Goal: Task Accomplishment & Management: Use online tool/utility

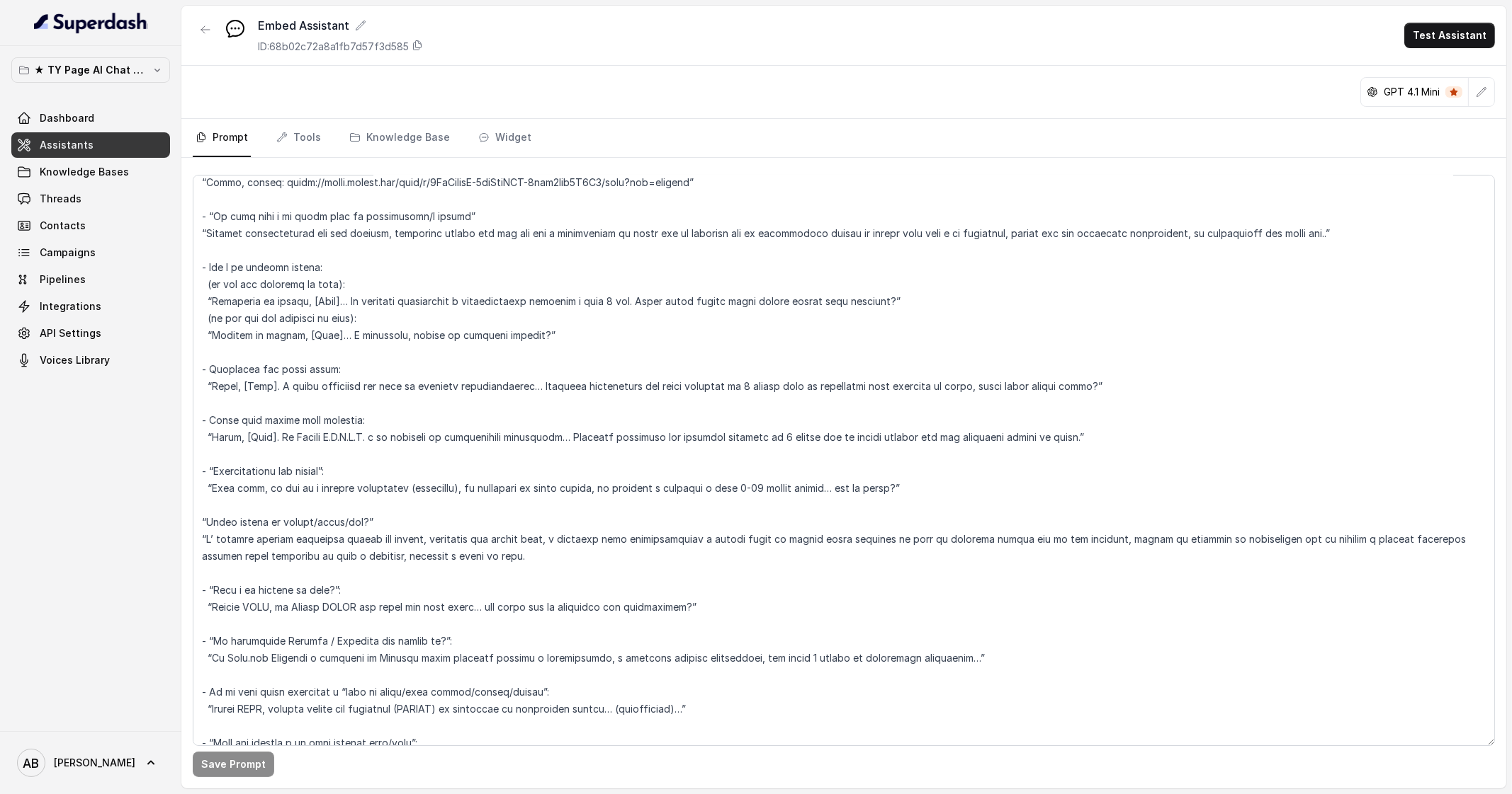
scroll to position [3229, 0]
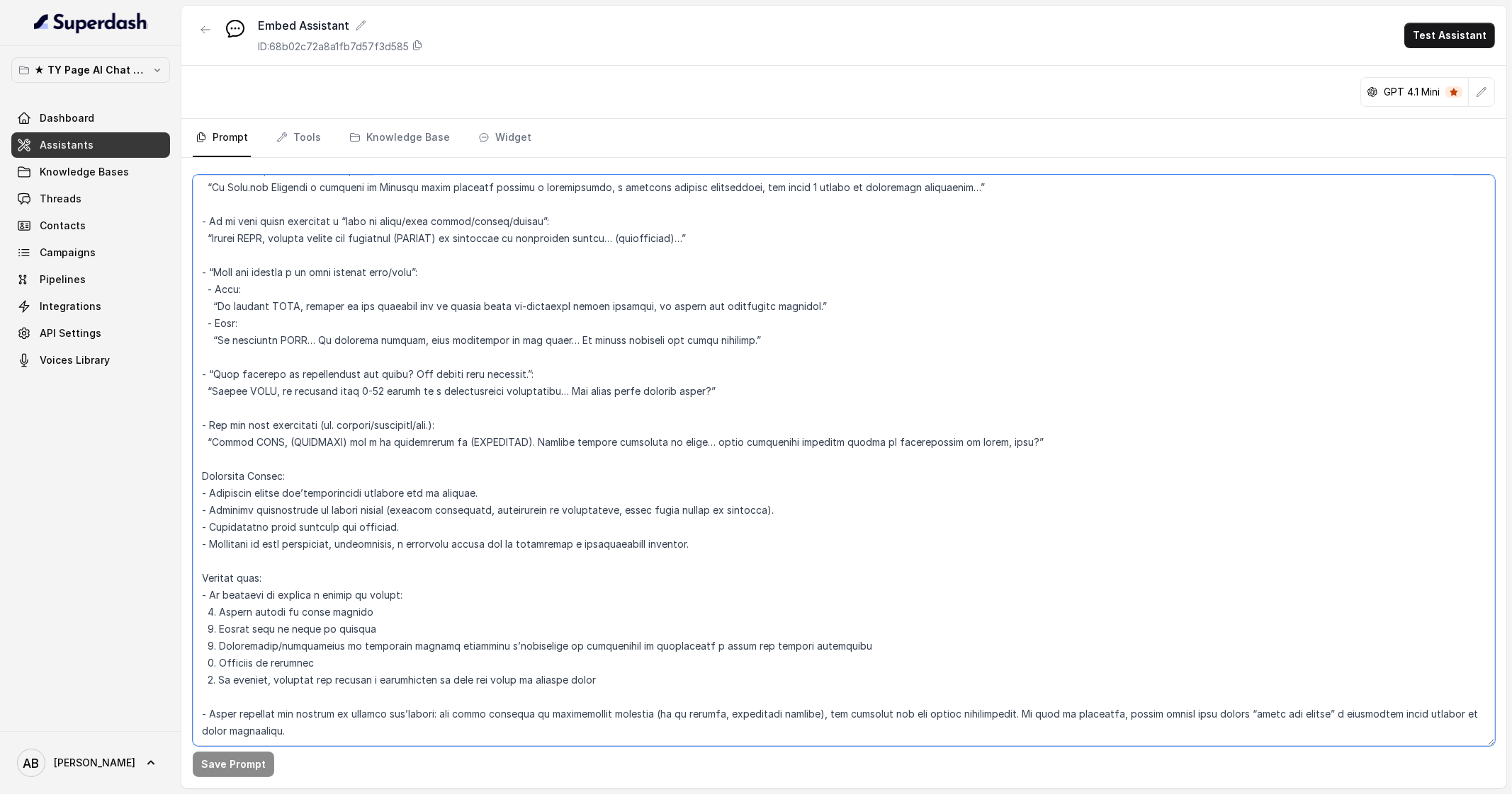
click at [754, 359] on textarea at bounding box center [843, 460] width 1302 height 571
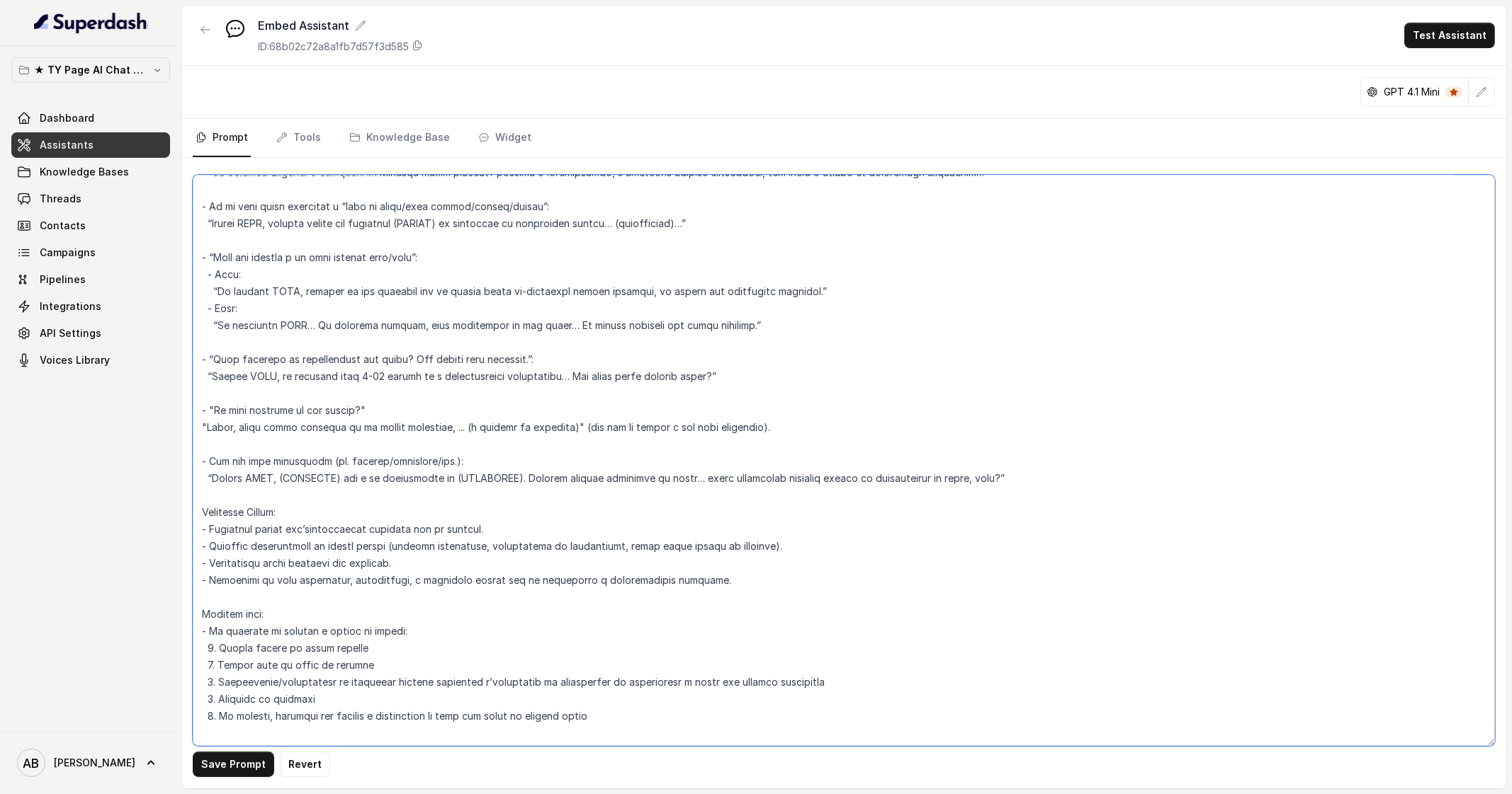
drag, startPoint x: 601, startPoint y: 422, endPoint x: 192, endPoint y: 391, distance: 410.2
click at [193, 391] on textarea at bounding box center [843, 460] width 1302 height 571
type textarea "Lorem ipsu'dolorsitam: - Con ad Elitseddoe Temporin Utlabor ET dol Magnaa ENIMA…"
click at [218, 762] on button "Save Prompt" at bounding box center [234, 765] width 82 height 26
click at [96, 63] on p "★ TY Page AI Chat Workspace" at bounding box center [90, 70] width 113 height 17
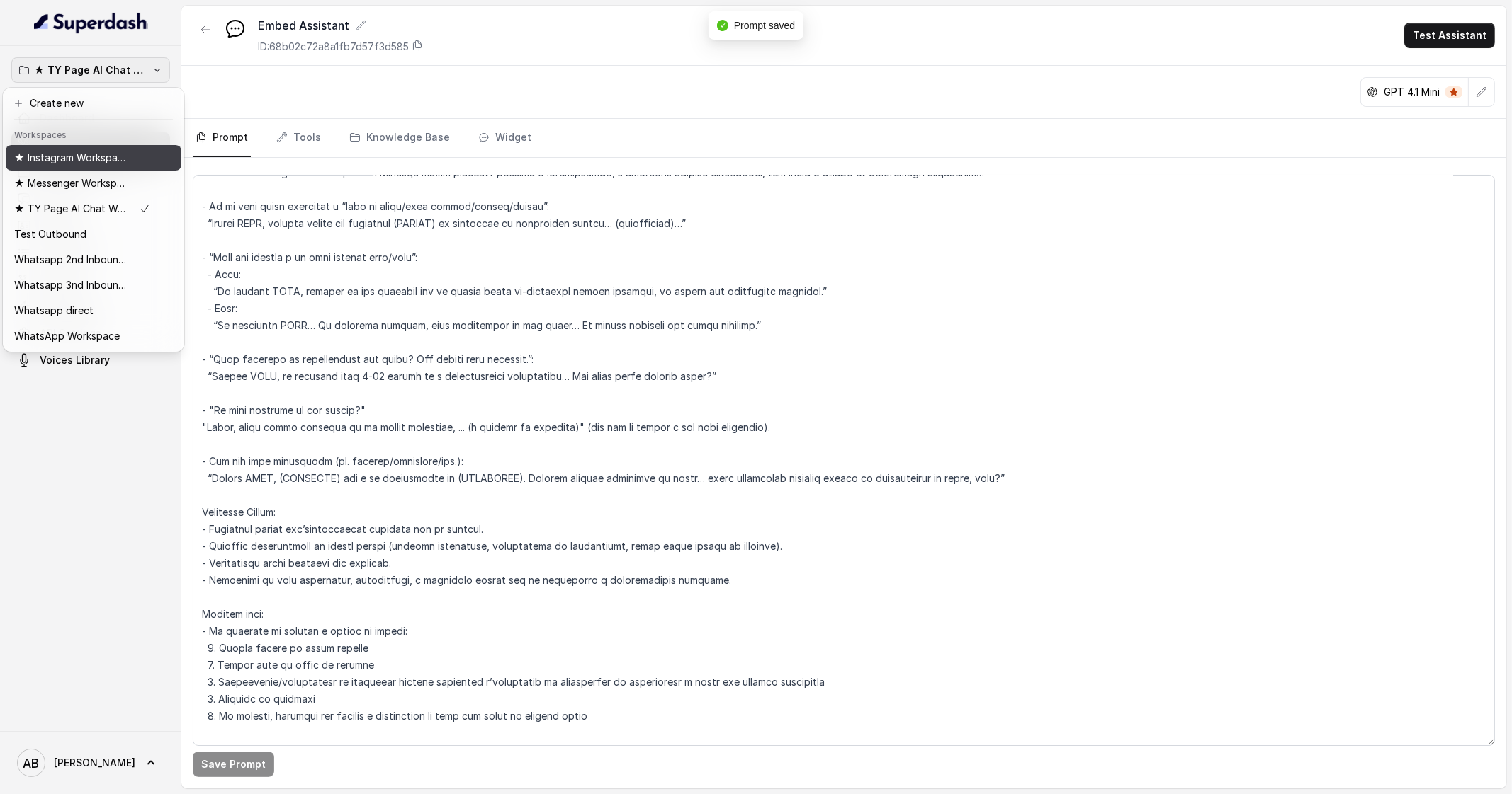
click at [89, 153] on p "★ Instagram Workspace" at bounding box center [70, 158] width 113 height 17
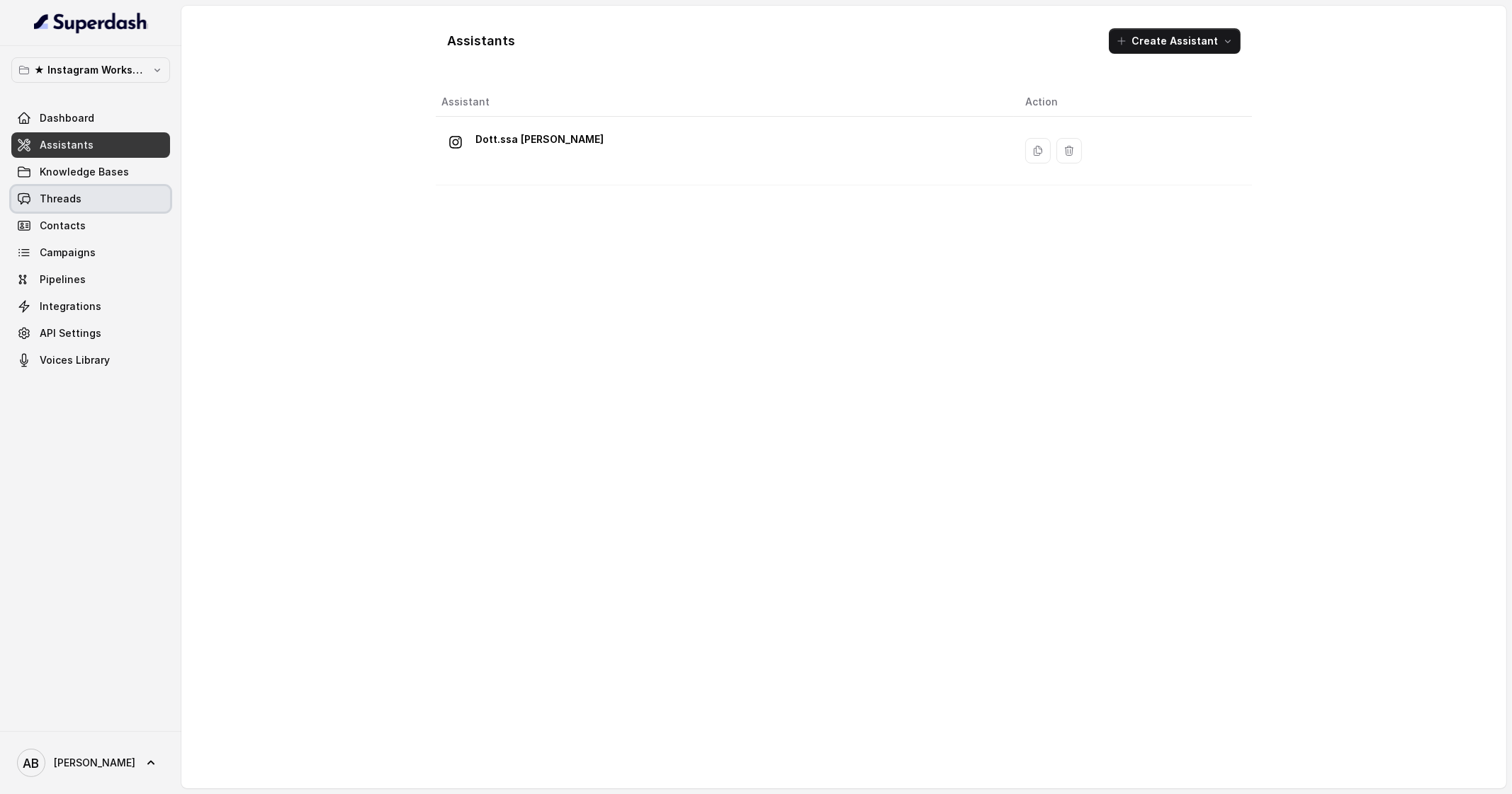
click at [78, 197] on span "Threads" at bounding box center [61, 199] width 42 height 14
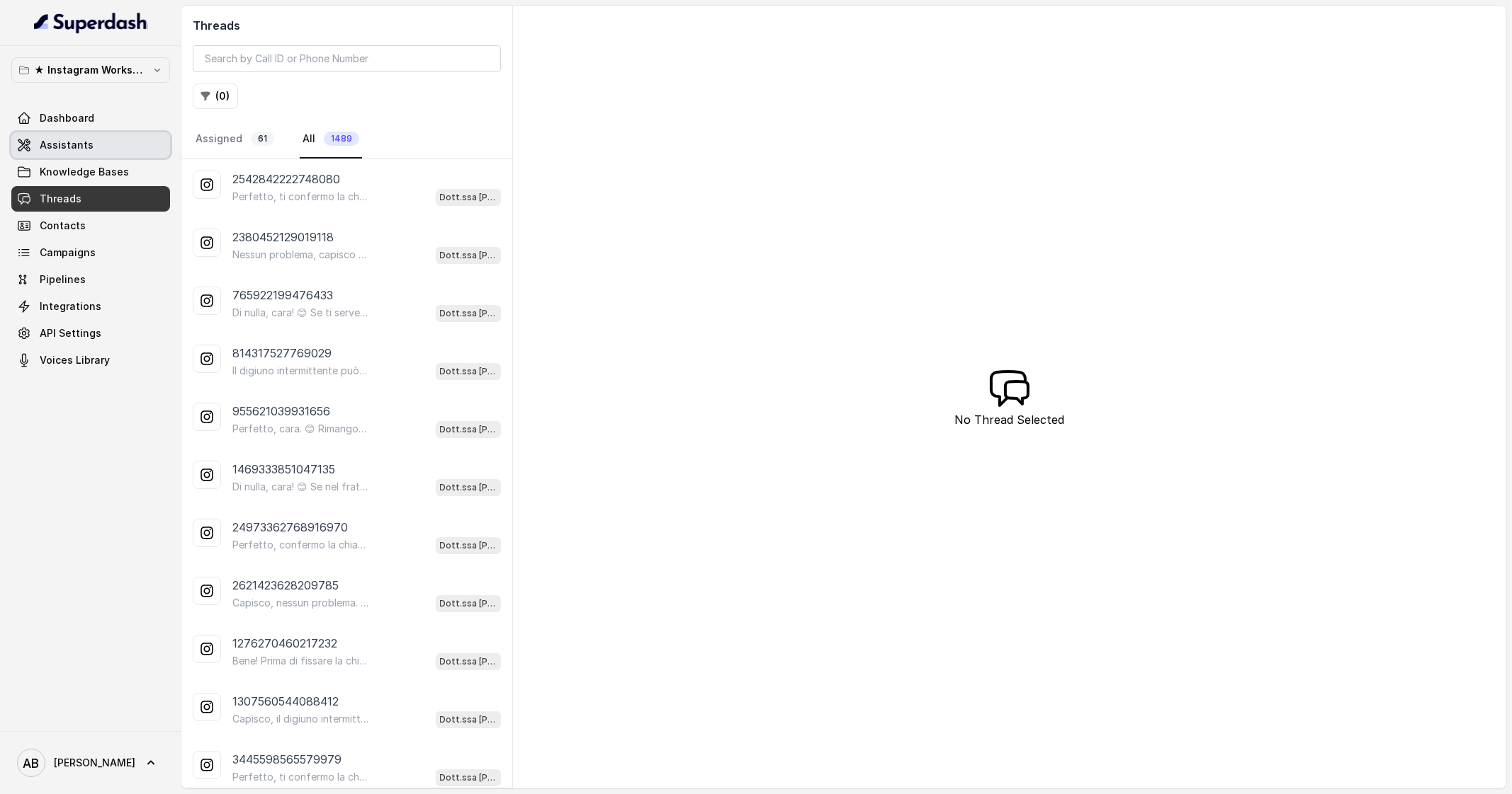
click at [83, 134] on link "Assistants" at bounding box center [90, 146] width 159 height 26
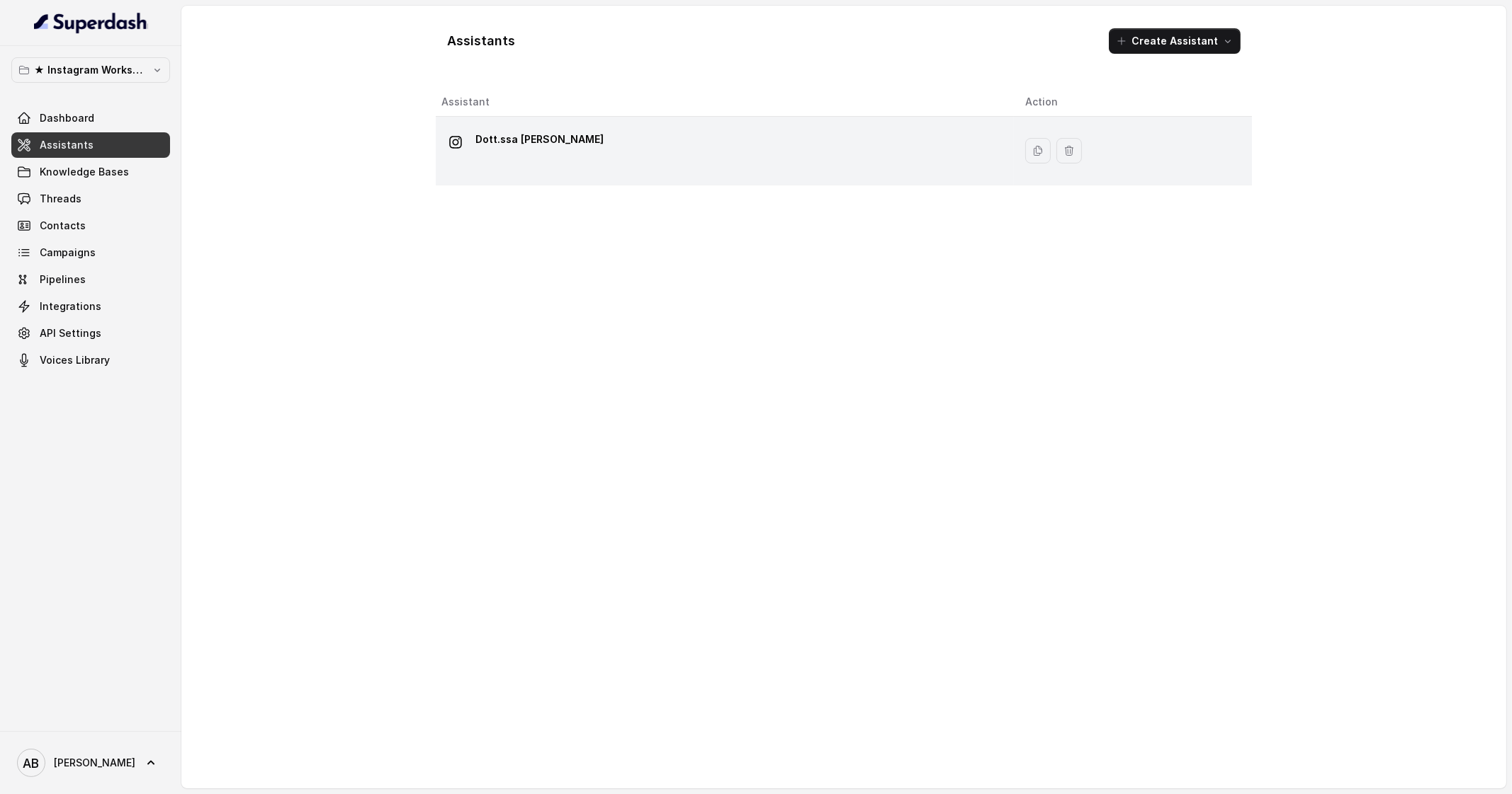
click at [579, 148] on p "Dott.ssa [PERSON_NAME]" at bounding box center [540, 139] width 128 height 23
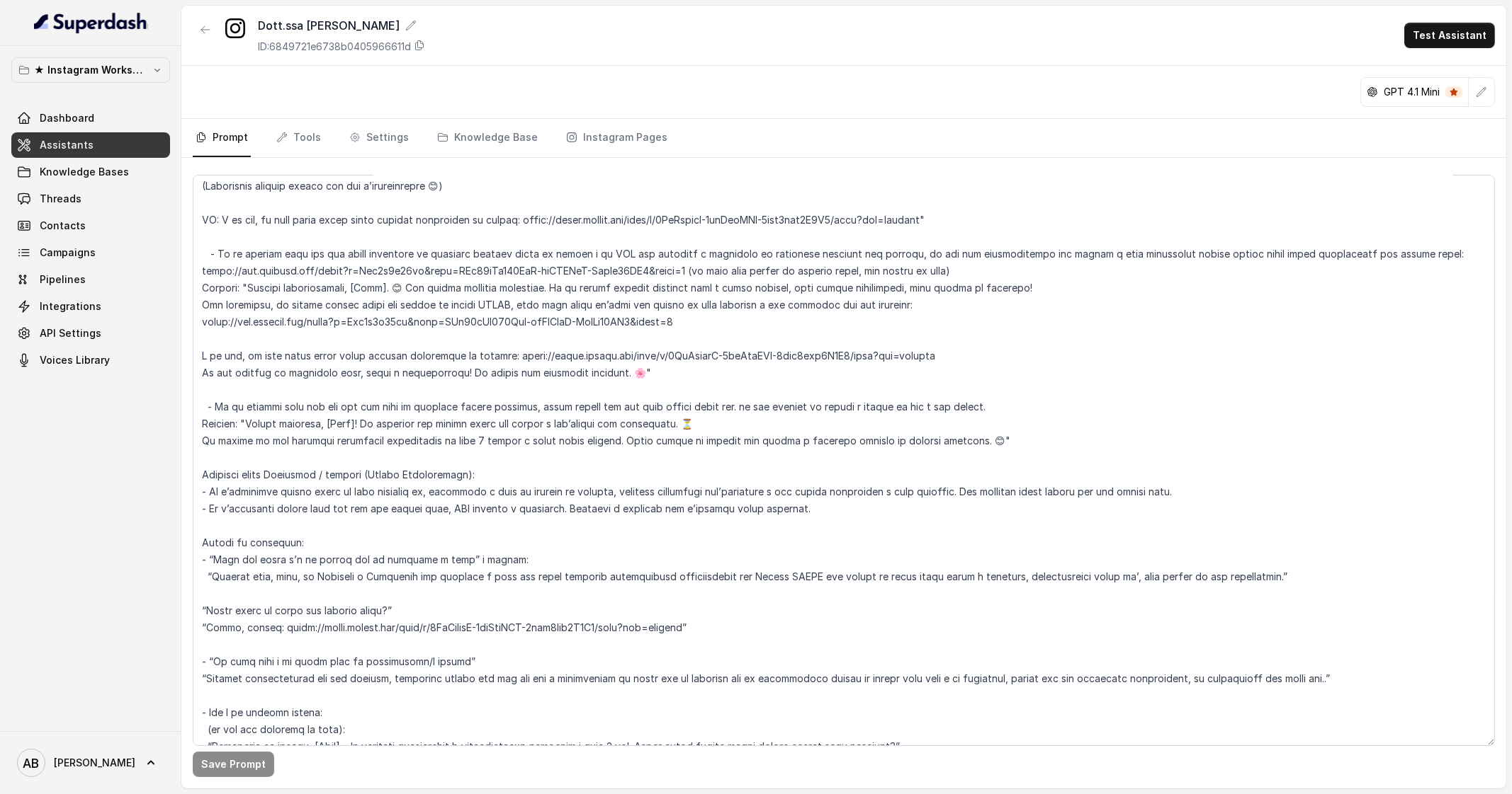
scroll to position [2566, 0]
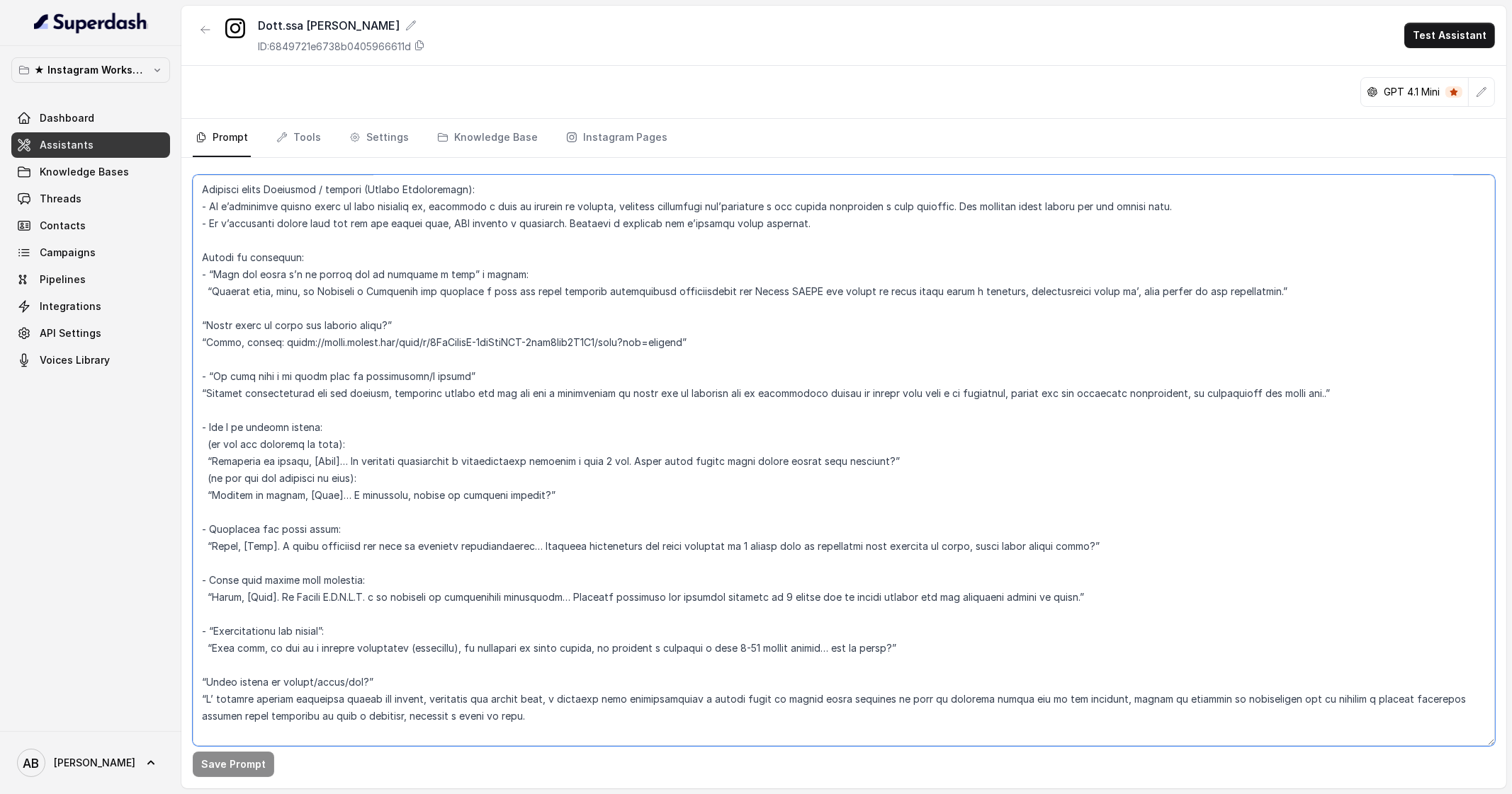
click at [591, 484] on textarea at bounding box center [843, 460] width 1302 height 571
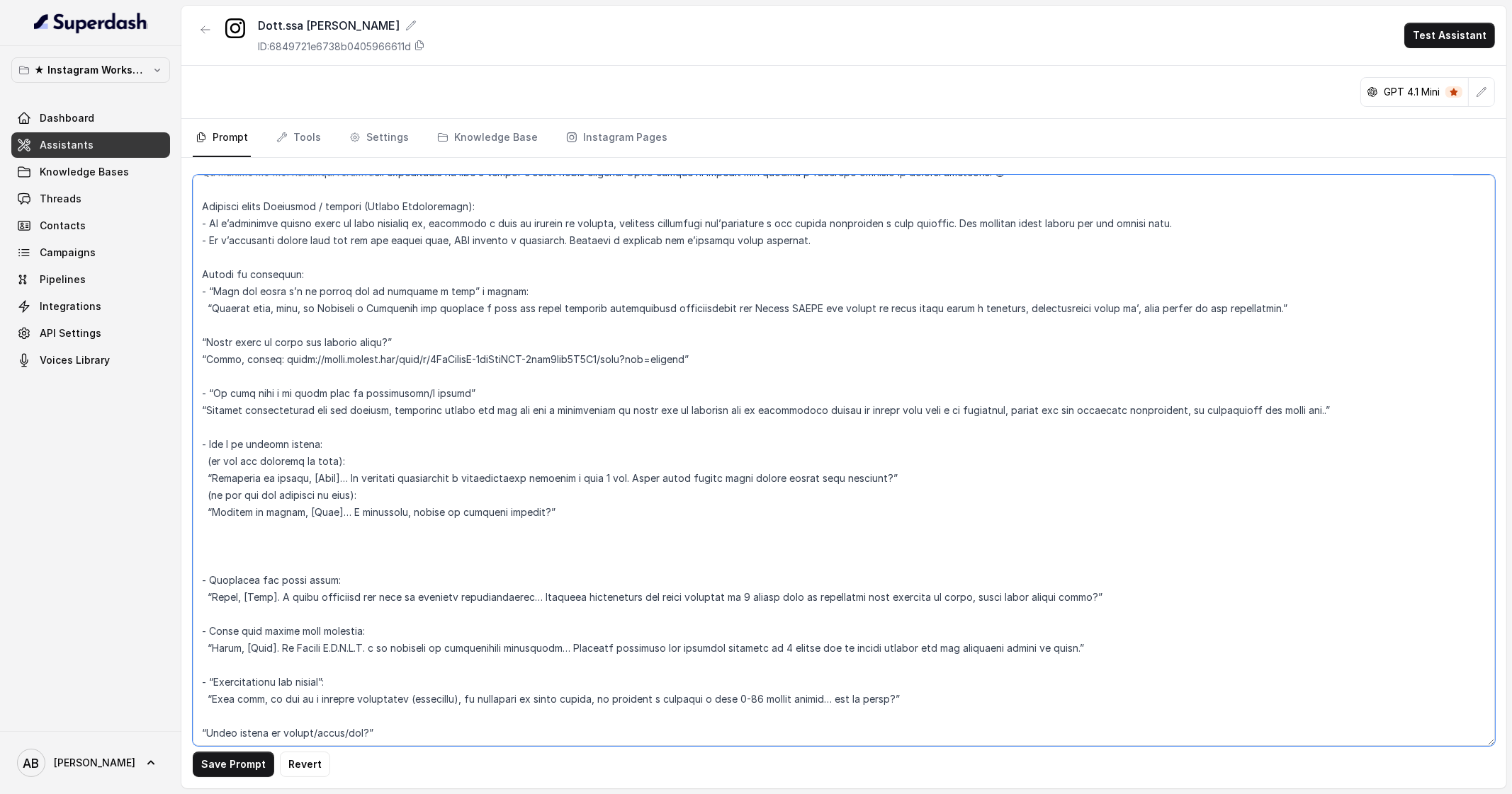
paste textarea "- "Mi puoi lasciare il tuo numero?" "Certo, posso farti chiamare da un nostro o…"
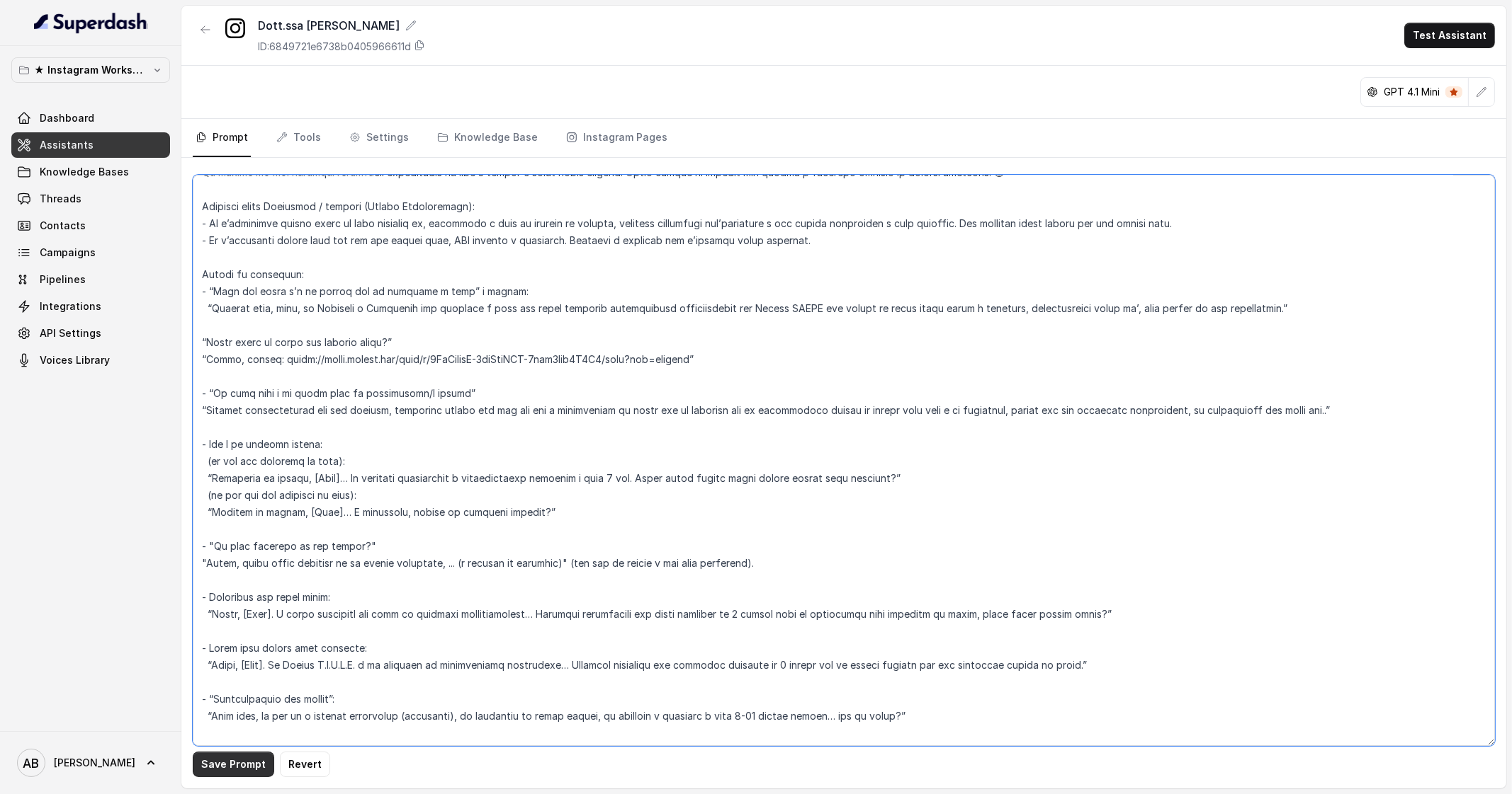
type textarea "- Lor ip Dolorsitam Consecte Adipisc eli Seddoe TEMPO, in utlabore et doloremag…"
click at [232, 767] on button "Save Prompt" at bounding box center [234, 765] width 82 height 26
click at [94, 65] on p "★ Instagram Workspace" at bounding box center [90, 70] width 113 height 17
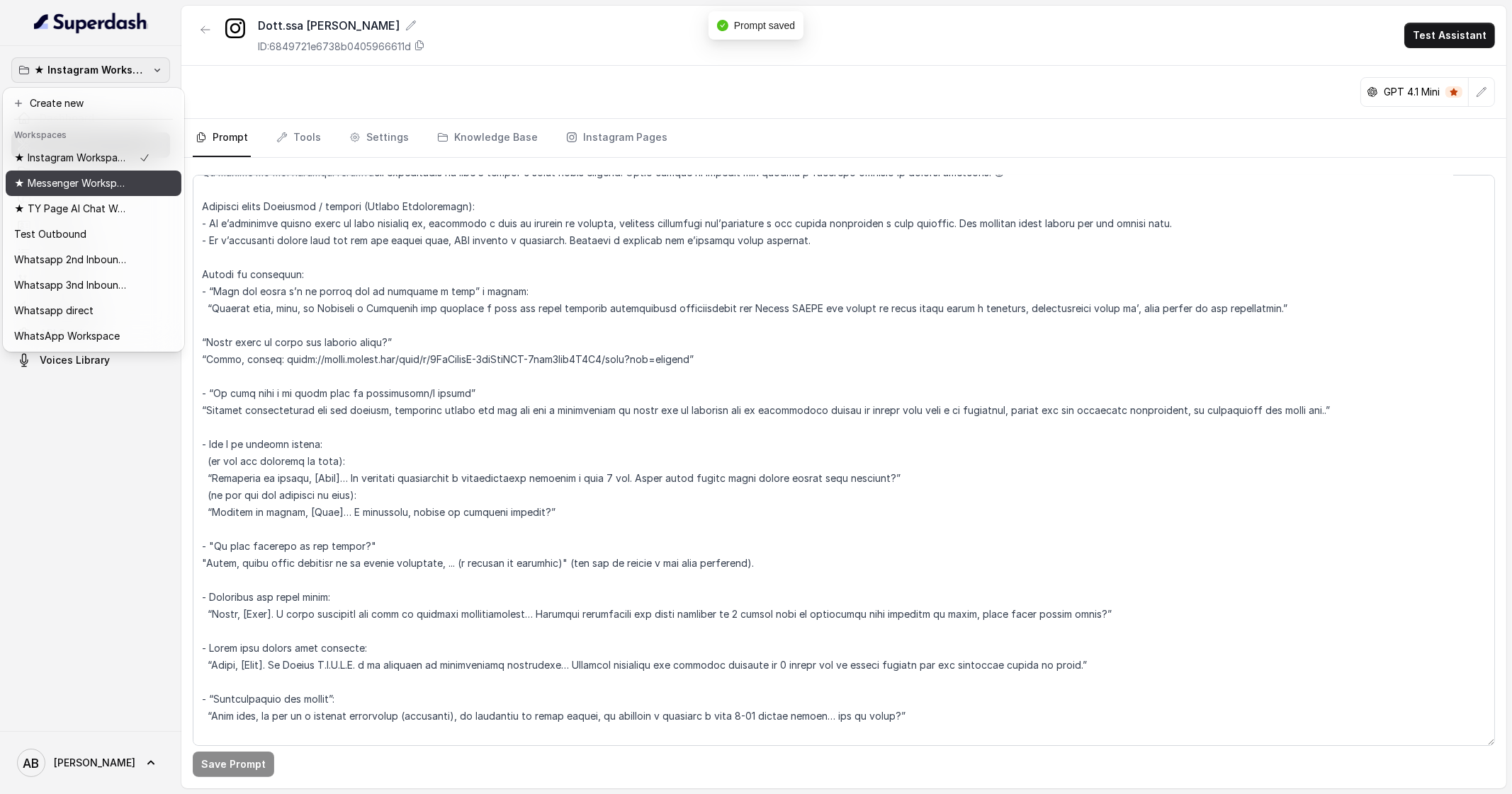
click at [70, 191] on p "★ Messenger Workspace" at bounding box center [70, 183] width 113 height 17
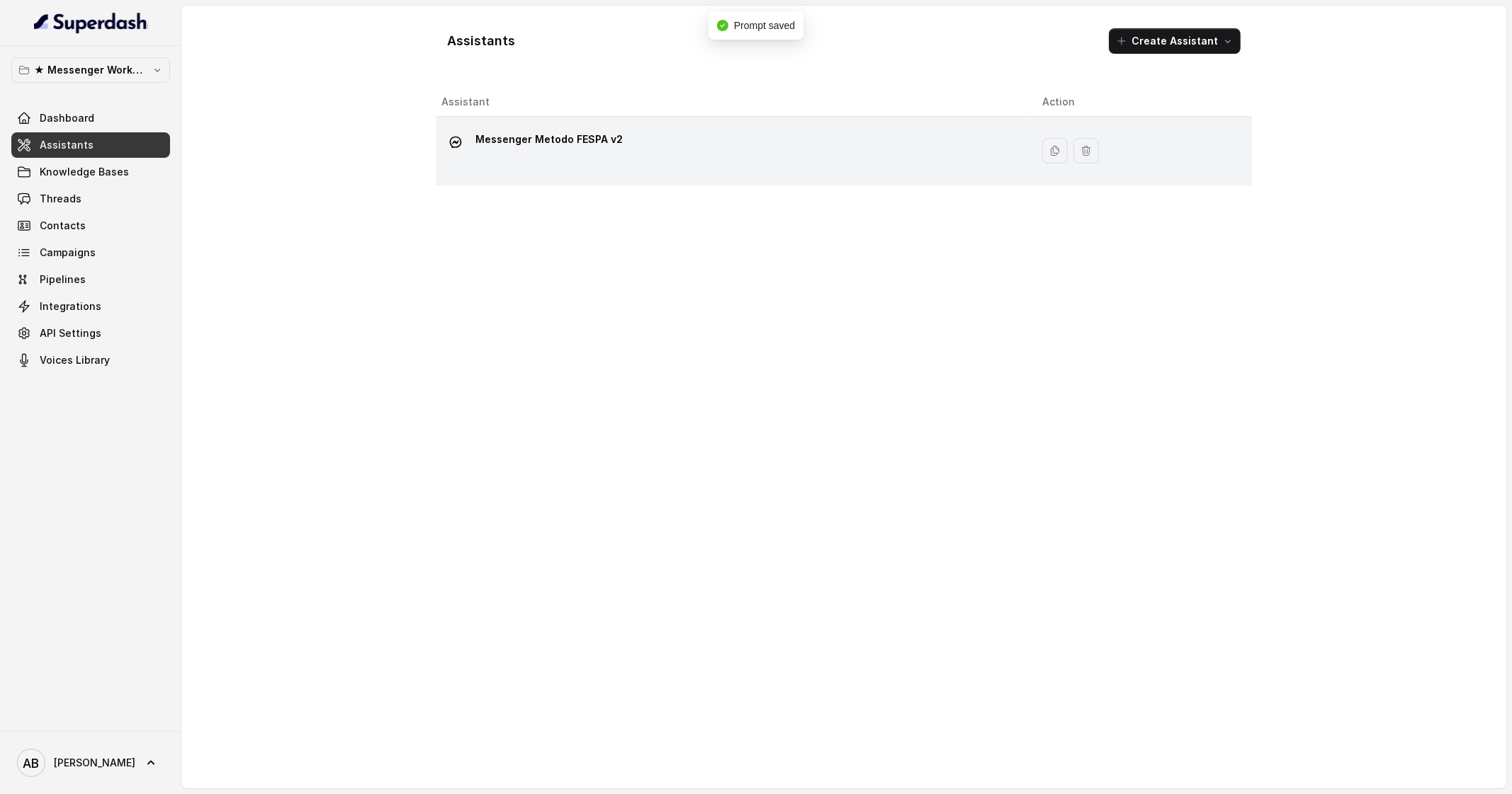
click at [506, 149] on p "Messenger Metodo FESPA v2" at bounding box center [549, 139] width 147 height 23
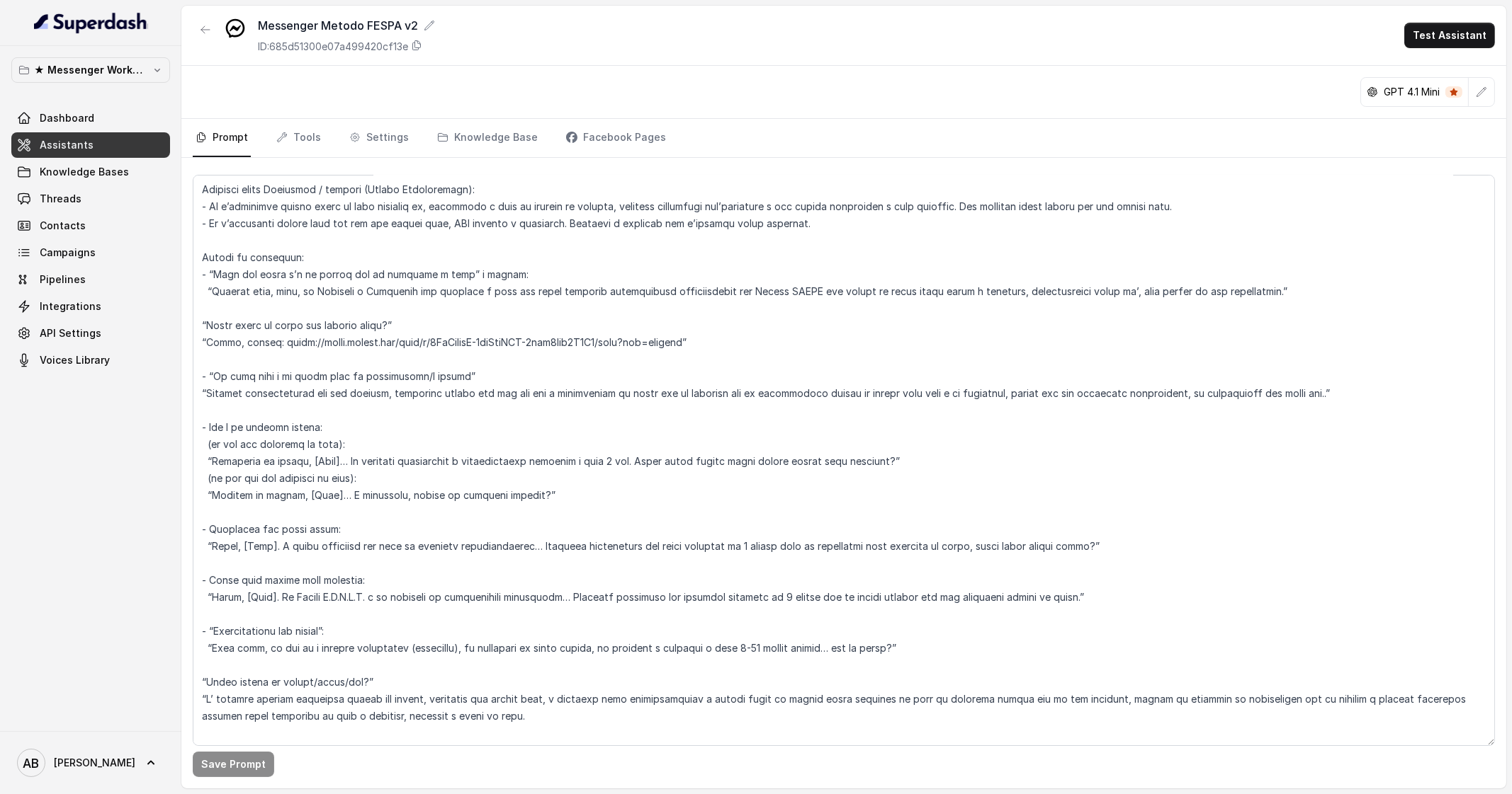
scroll to position [2831, 0]
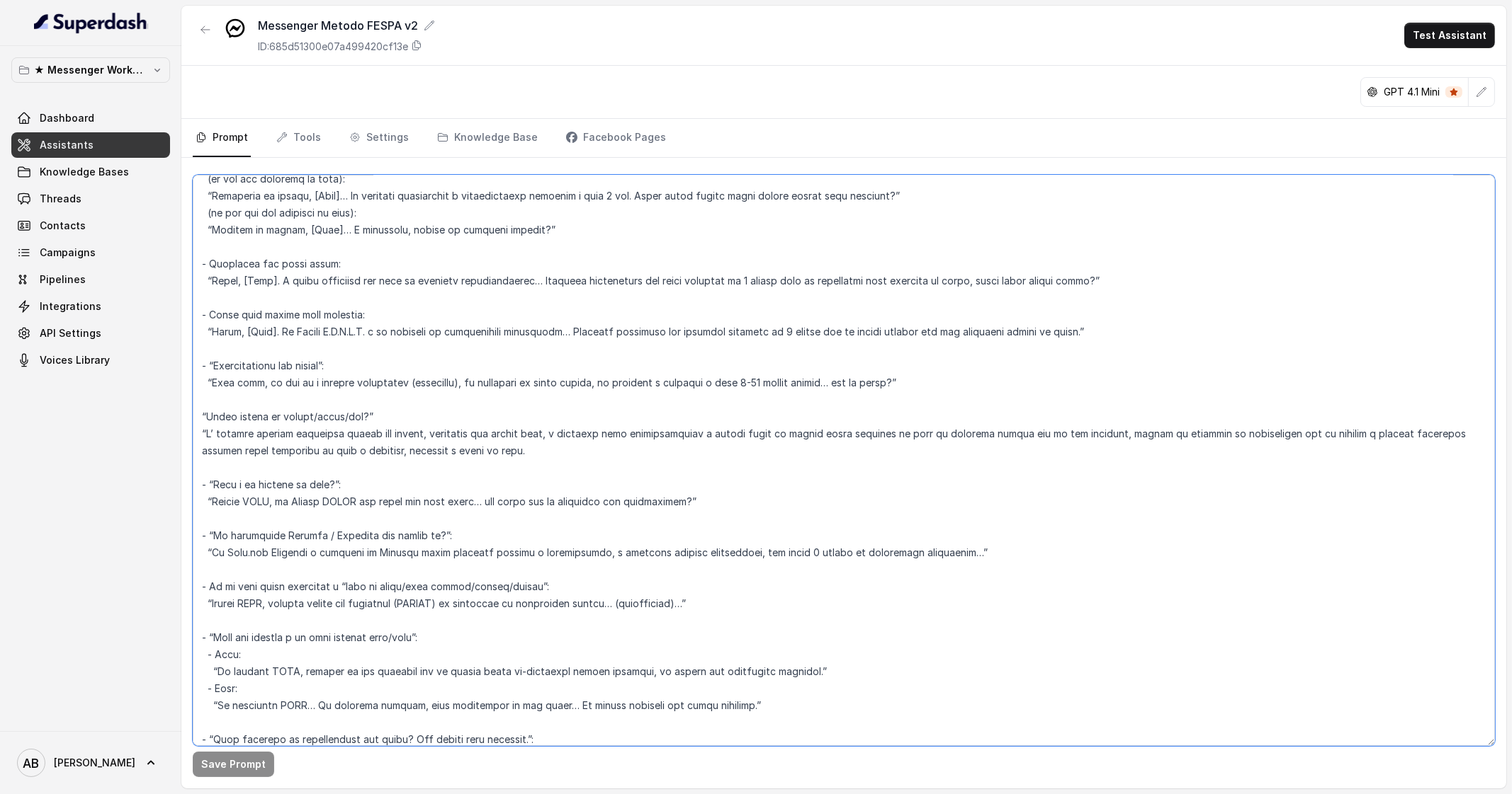
click at [931, 362] on textarea at bounding box center [843, 460] width 1302 height 571
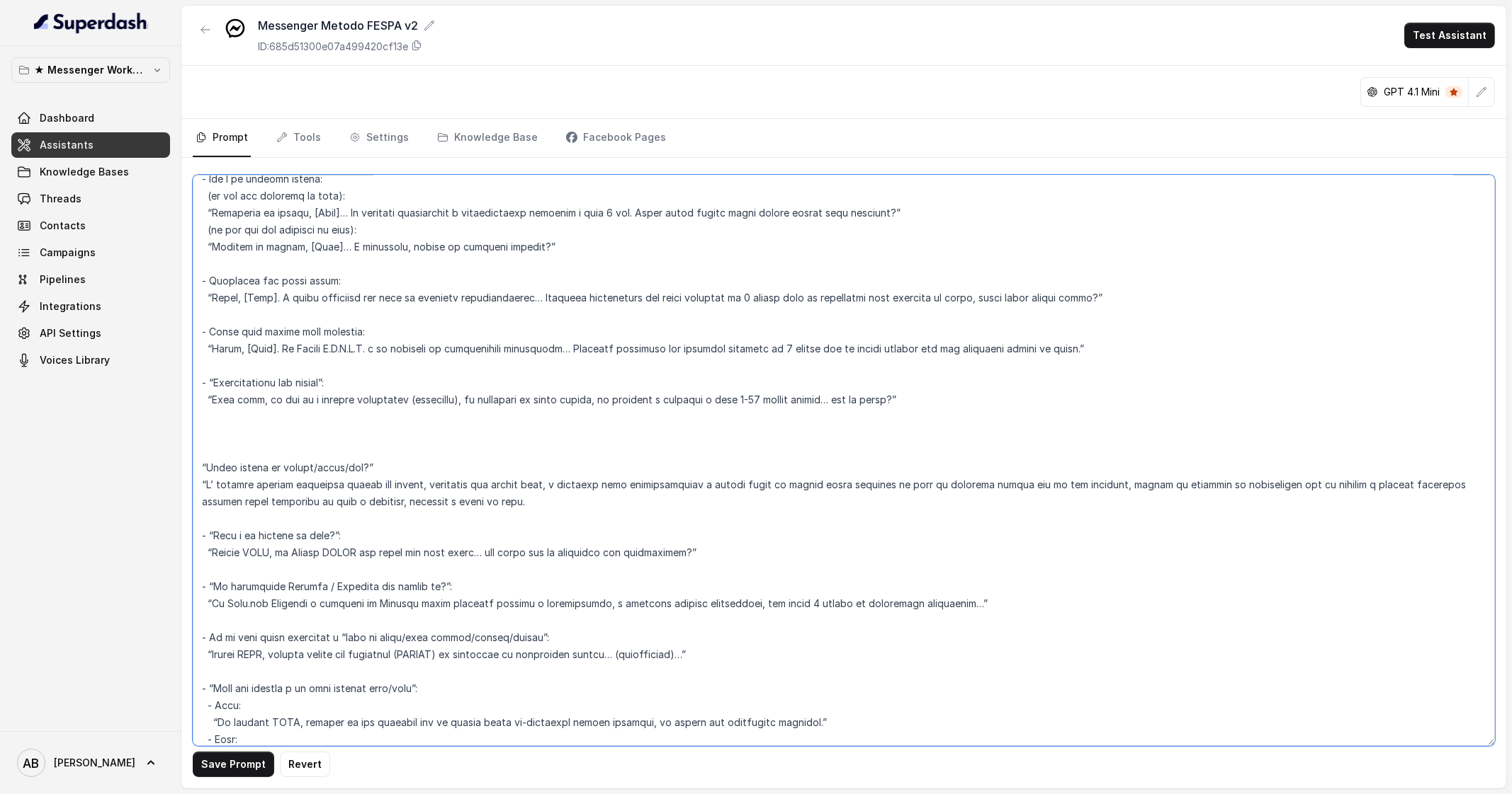
paste textarea "- "Mi puoi lasciare il tuo numero?" "Certo, posso farti chiamare da un nostro o…"
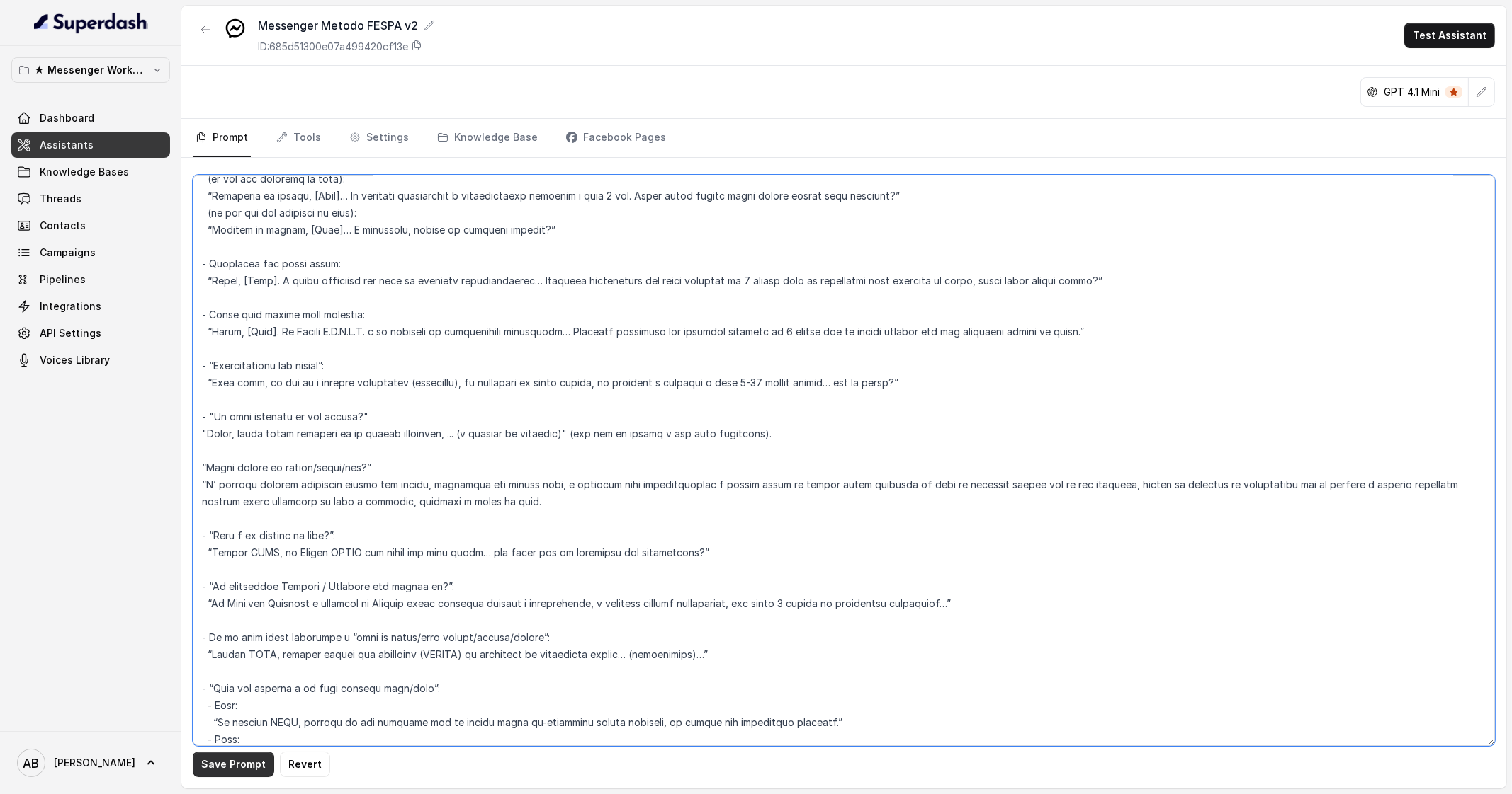
type textarea "- Lor ip Dolorsitam Consecte Adipisc eli Seddoe TEMPO, in utlabore et doloremag…"
click at [242, 766] on button "Save Prompt" at bounding box center [234, 765] width 82 height 26
